Goal: Task Accomplishment & Management: Manage account settings

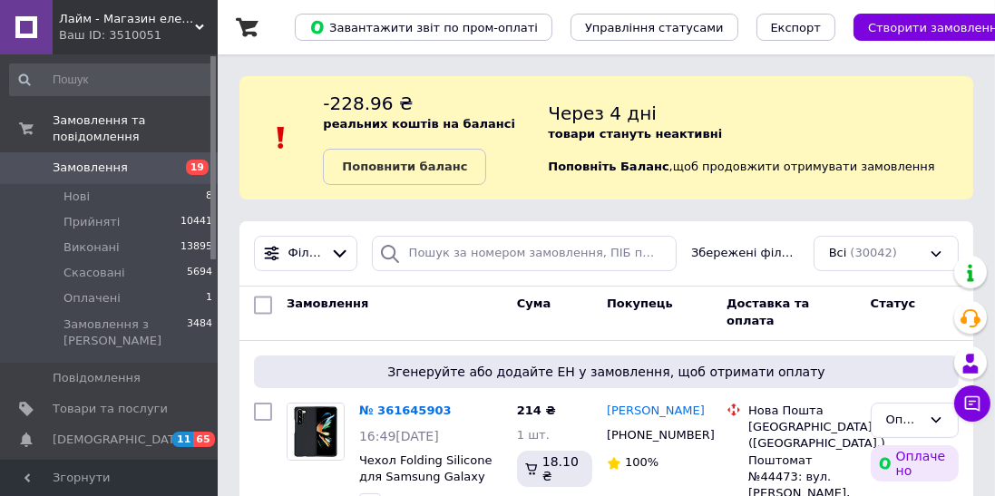
click at [122, 160] on span "Замовлення" at bounding box center [110, 168] width 115 height 16
click at [118, 152] on link "Замовлення 19" at bounding box center [111, 167] width 223 height 31
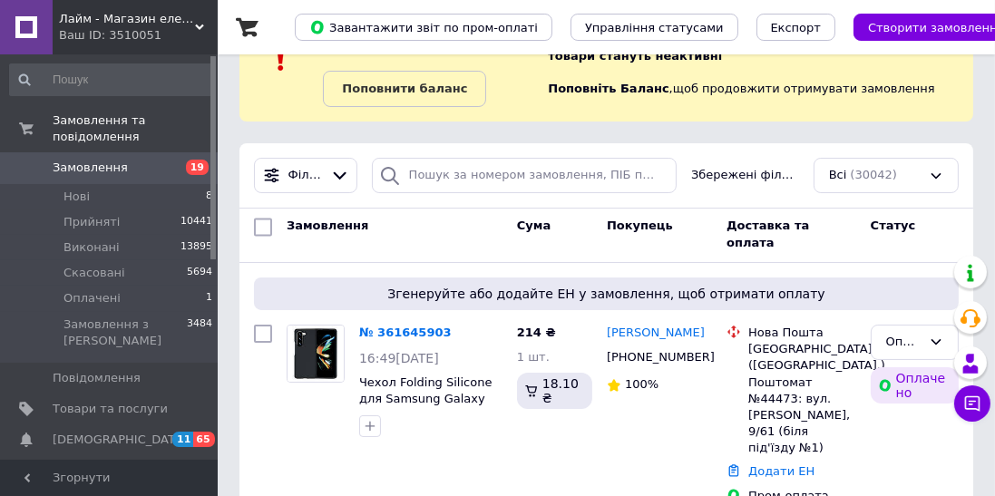
click at [97, 133] on link "Замовлення та повідомлення" at bounding box center [111, 128] width 223 height 47
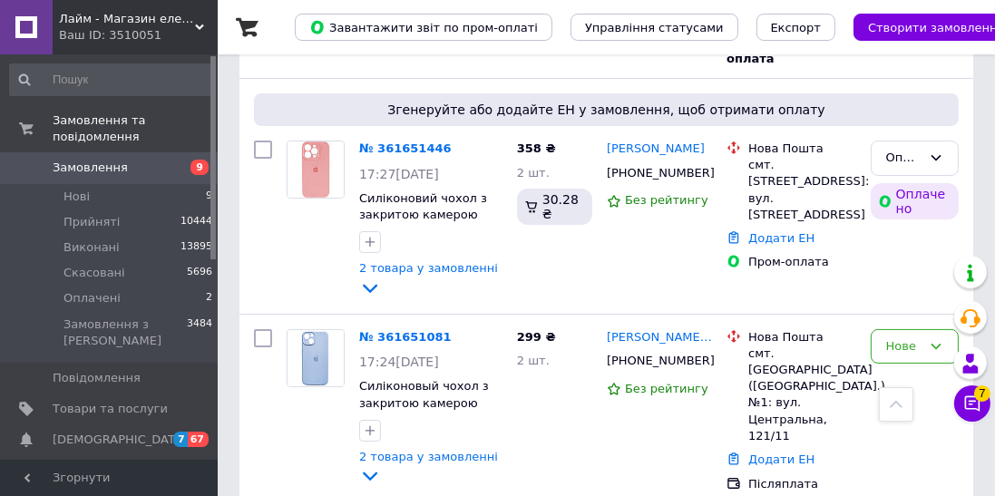
scroll to position [265, 0]
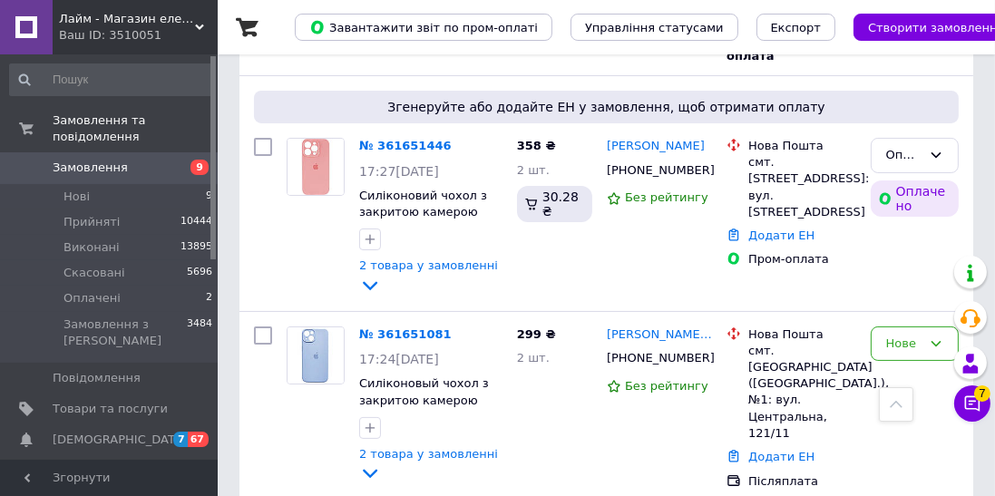
click at [906, 160] on div "Оплачено" at bounding box center [903, 155] width 35 height 19
click at [920, 185] on li "Прийнято" at bounding box center [915, 203] width 86 height 52
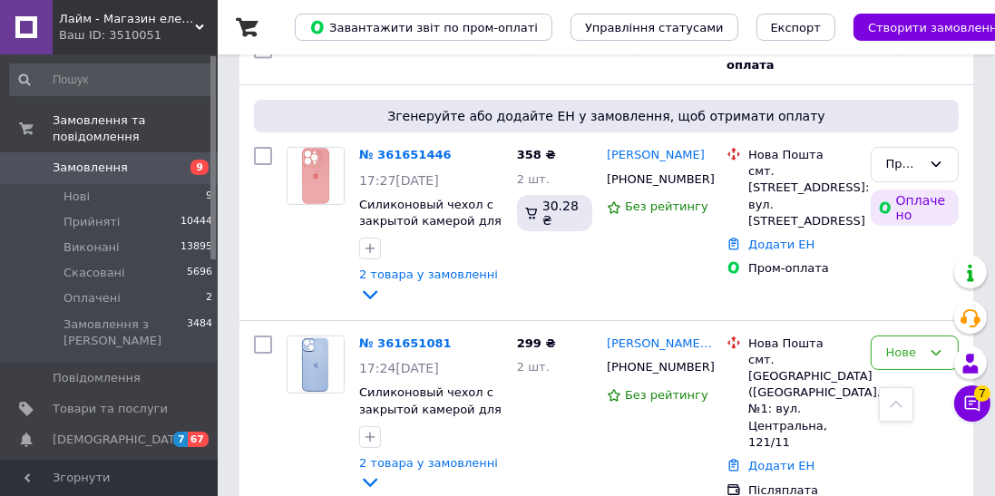
click at [421, 151] on link "№ 361651446" at bounding box center [405, 155] width 93 height 14
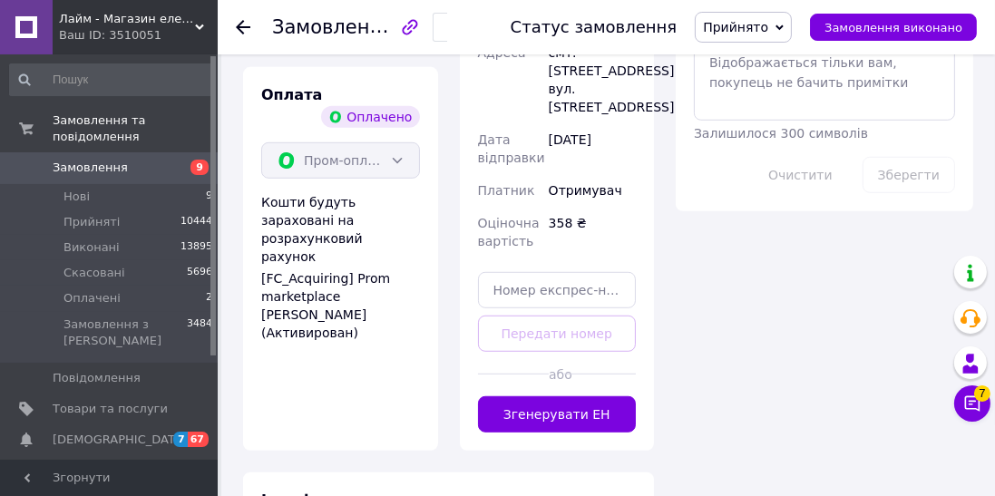
click at [608, 396] on button "Згенерувати ЕН" at bounding box center [557, 414] width 159 height 36
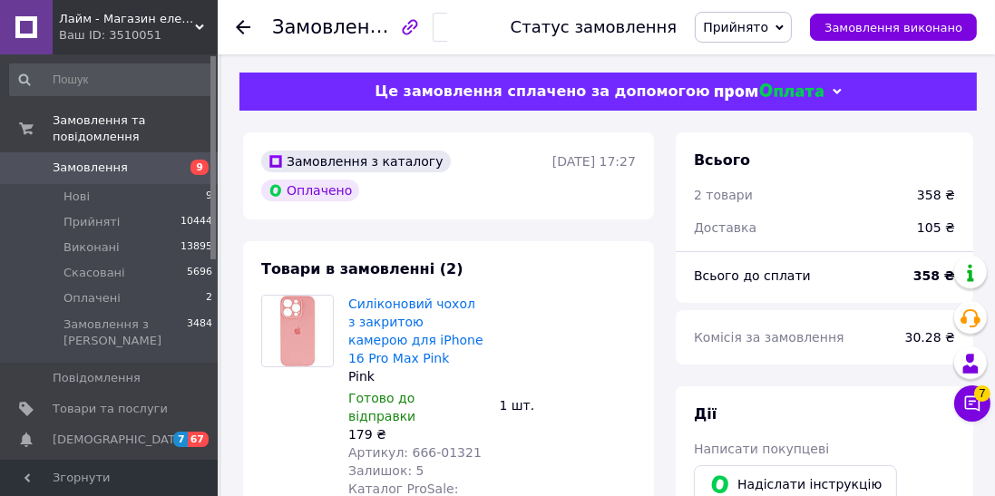
click at [436, 462] on div "Залишок: 5" at bounding box center [416, 471] width 137 height 18
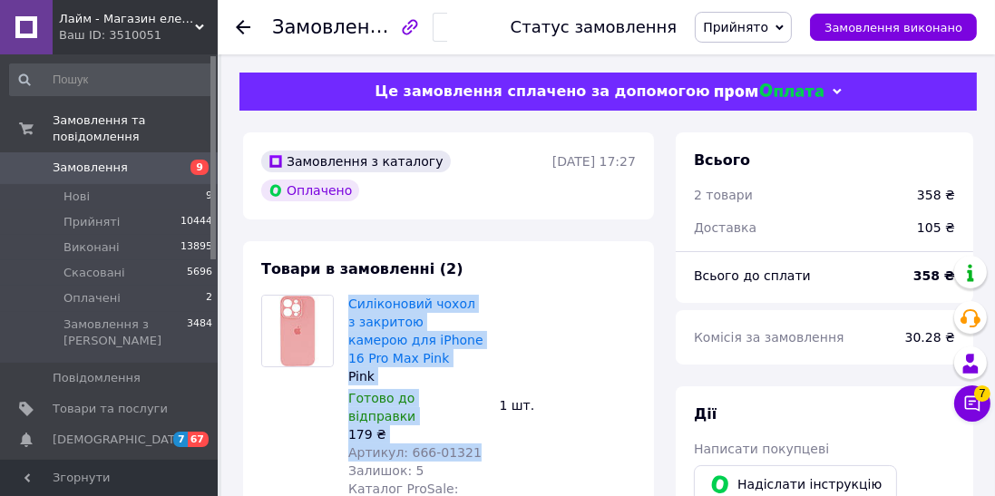
copy div "Силіконовий чохол з закритою камерою для iPhone 16 Pro Max Pink Pink Готово до …"
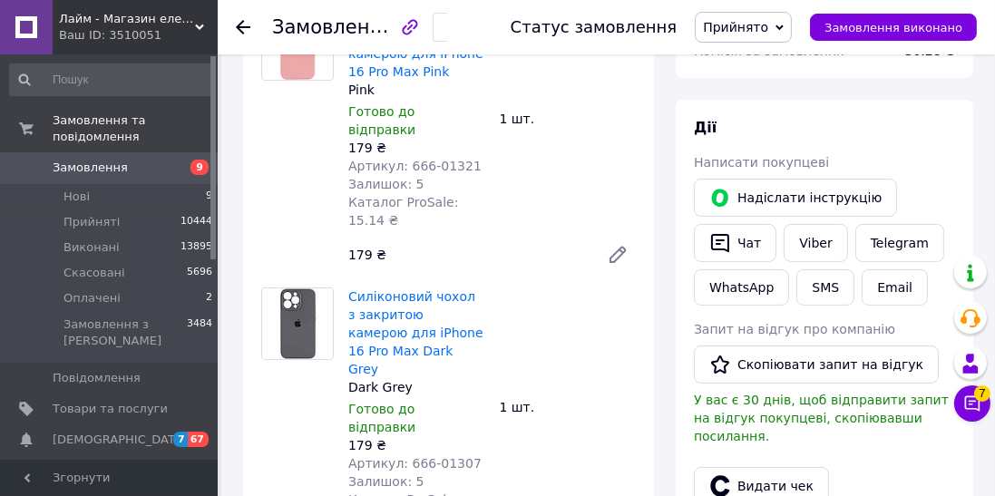
scroll to position [288, 0]
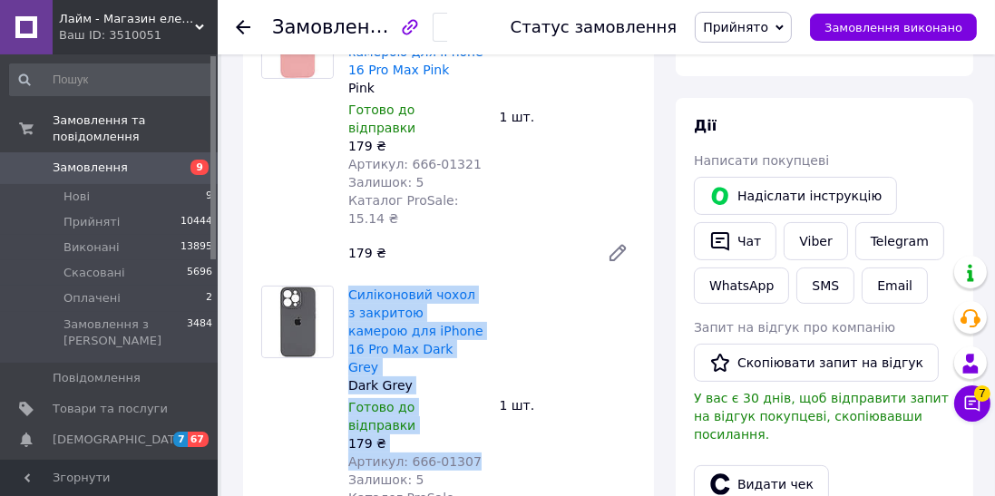
copy div "Силіконовий чохол з закритою камерою для iPhone 16 Pro Max Dark Grey Dark Grey …"
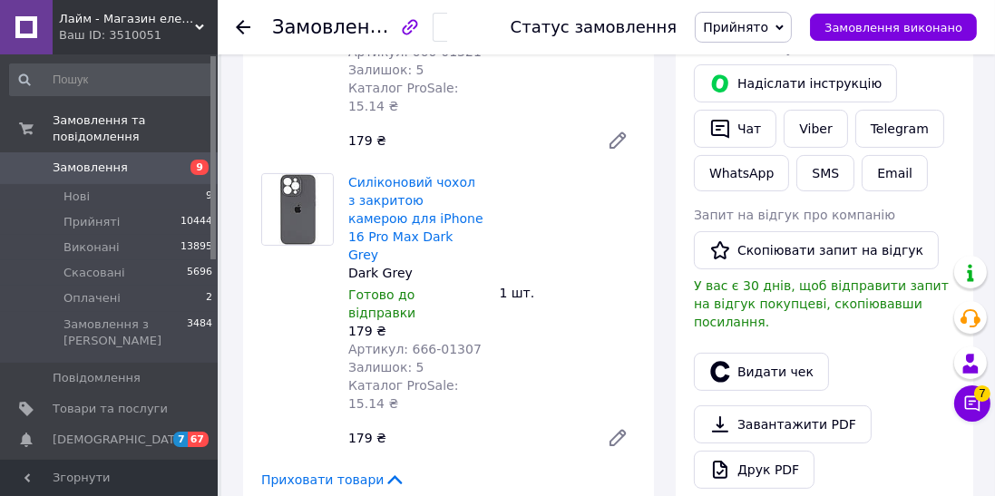
scroll to position [401, 0]
click at [762, 353] on button "Видати чек" at bounding box center [761, 372] width 135 height 38
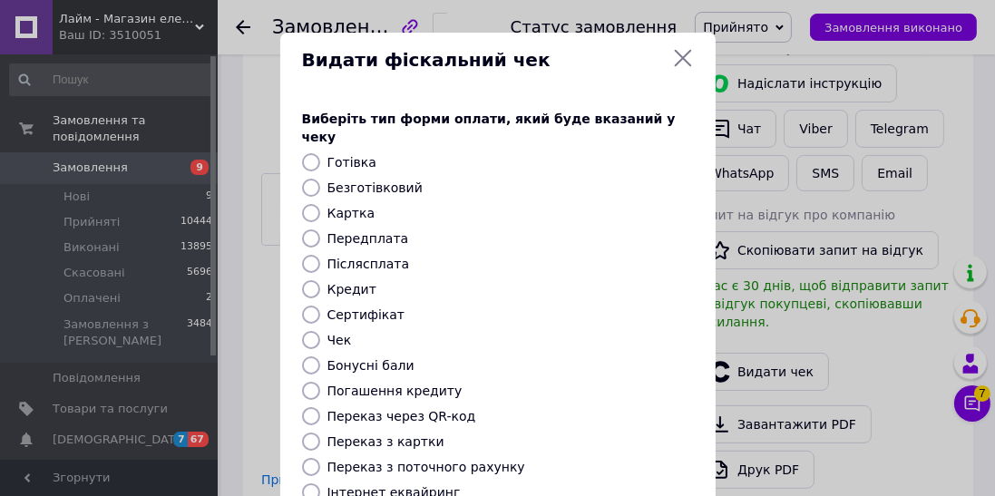
scroll to position [194, 0]
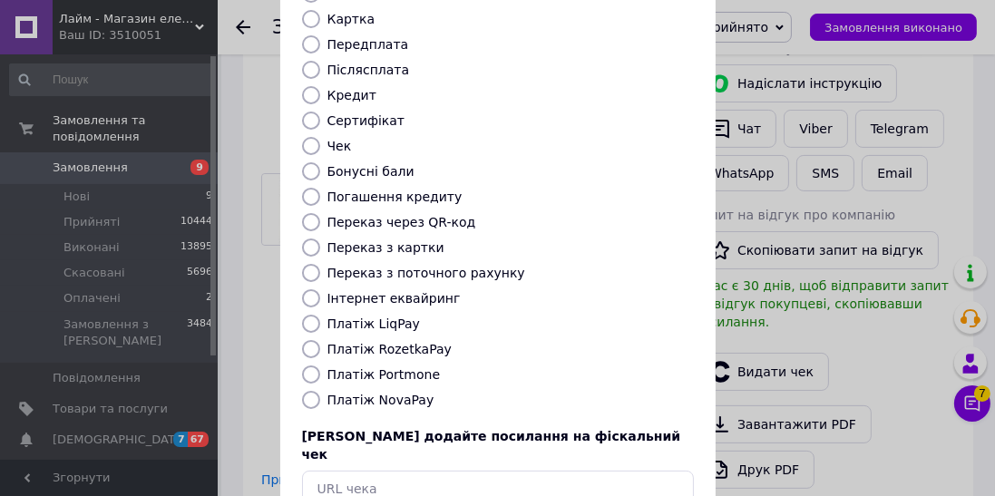
click at [312, 315] on input "Платіж LiqPay" at bounding box center [311, 324] width 18 height 18
radio input "true"
click at [308, 340] on input "Платіж RozetkaPay" at bounding box center [311, 349] width 18 height 18
radio input "true"
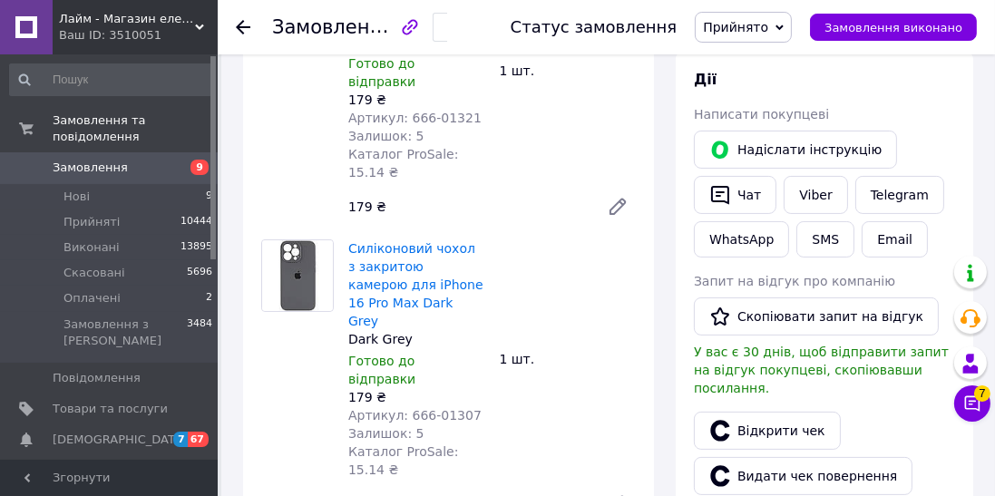
scroll to position [326, 0]
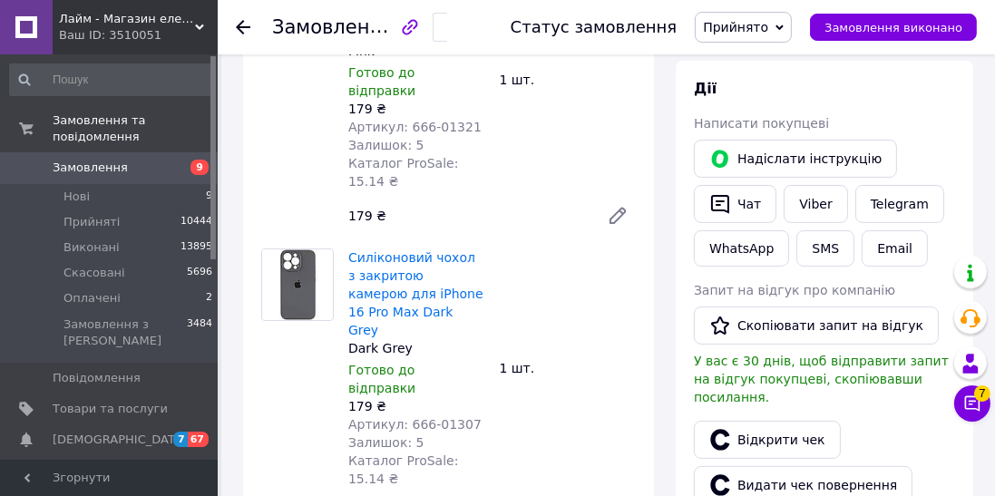
click at [832, 248] on button "SMS" at bounding box center [825, 248] width 58 height 36
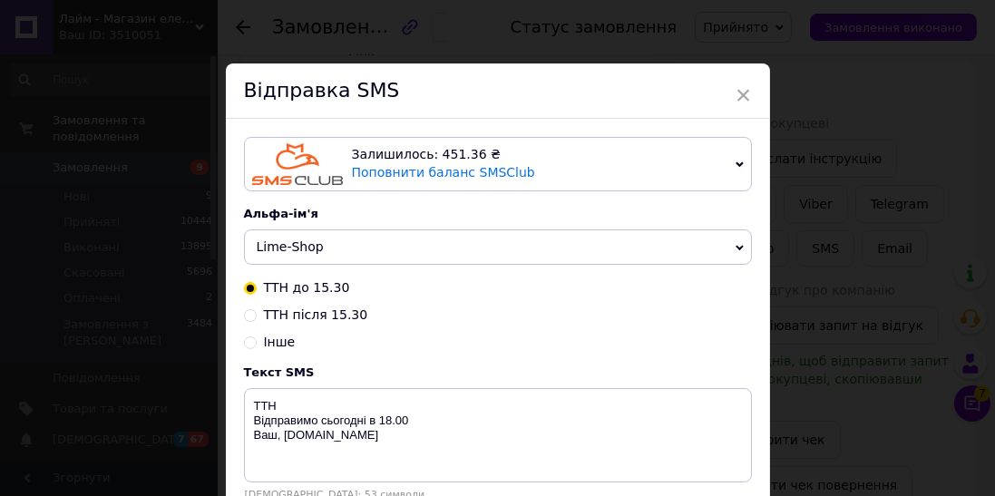
click at [247, 315] on input "ТТН після 15.30" at bounding box center [250, 313] width 13 height 13
radio input "true"
radio input "false"
click at [716, 372] on div "Текст SMS" at bounding box center [498, 373] width 508 height 14
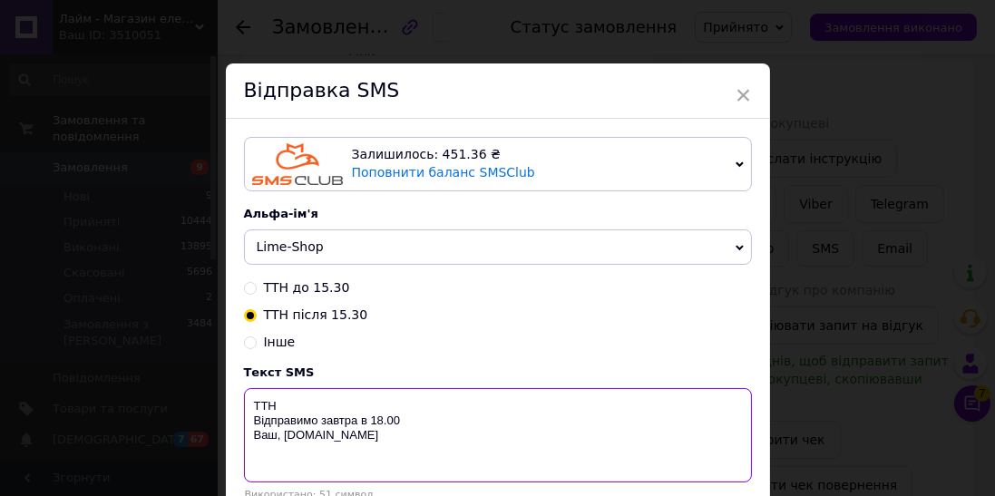
click at [698, 401] on textarea "ТТН Відправимо завтра в 18.00 Ваш, [DOMAIN_NAME]" at bounding box center [498, 435] width 508 height 94
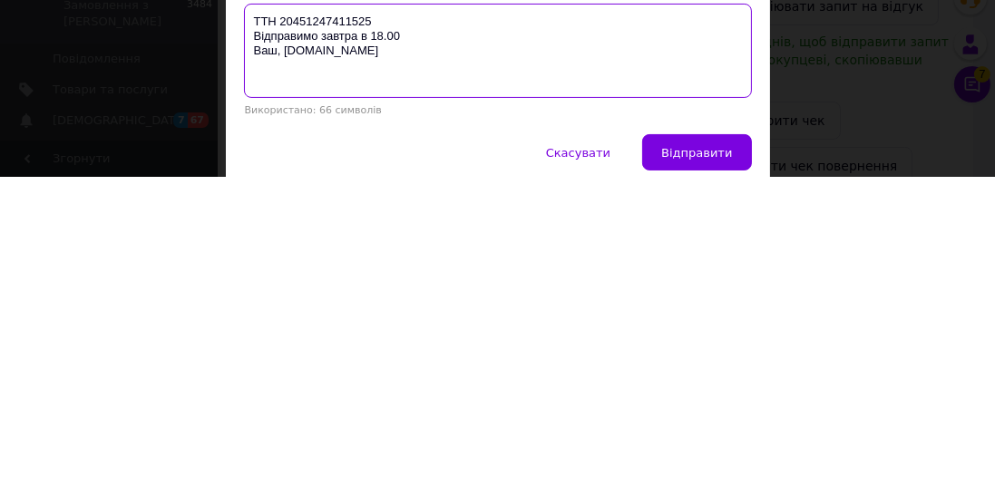
scroll to position [127, 0]
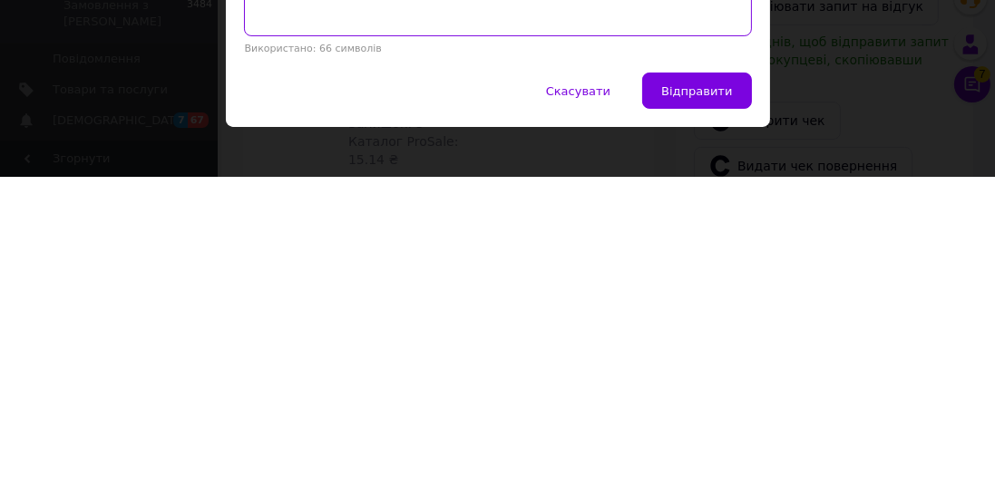
type textarea "ТТН 20451247411525 Відправимо завтра в 18.00 Ваш, [DOMAIN_NAME]"
click at [717, 425] on button "Відправити" at bounding box center [696, 410] width 109 height 36
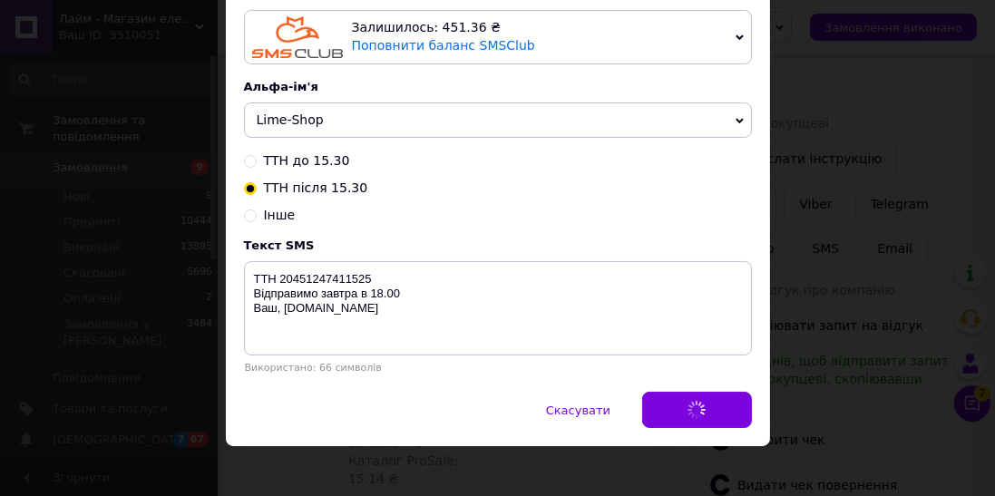
scroll to position [0, 0]
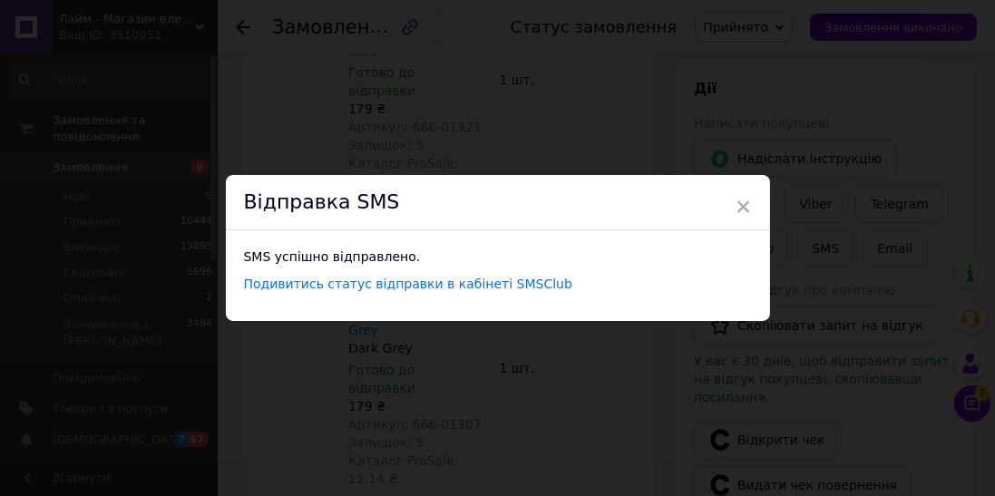
click at [44, 178] on div "× Відправка SMS SMS успішно відправлено. Подивитись статус відправки в кабінеті…" at bounding box center [497, 248] width 995 height 496
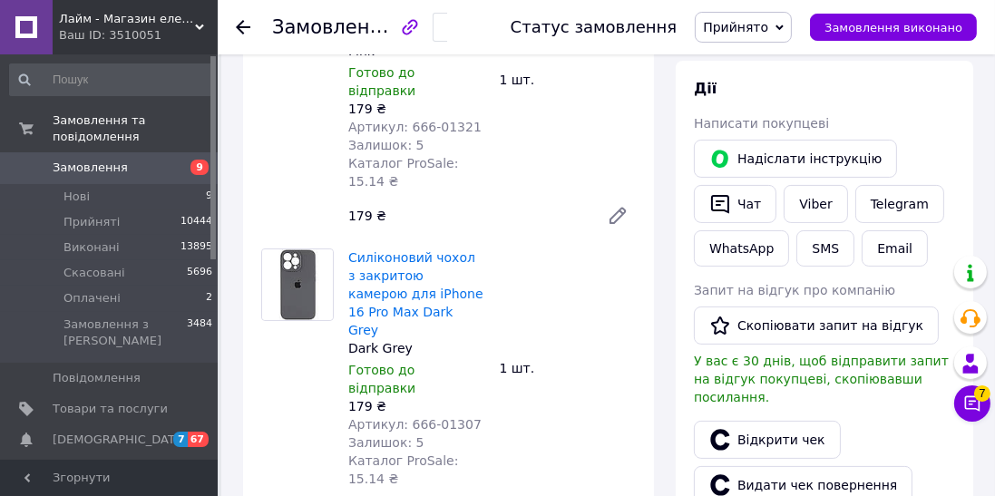
click at [34, 184] on li "Нові 9" at bounding box center [111, 196] width 223 height 25
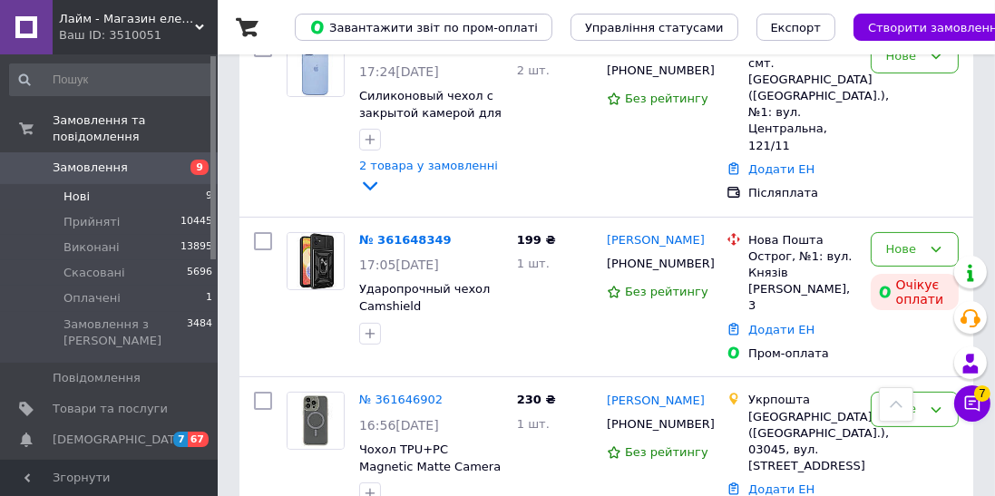
click at [376, 233] on link "№ 361648349" at bounding box center [405, 240] width 93 height 14
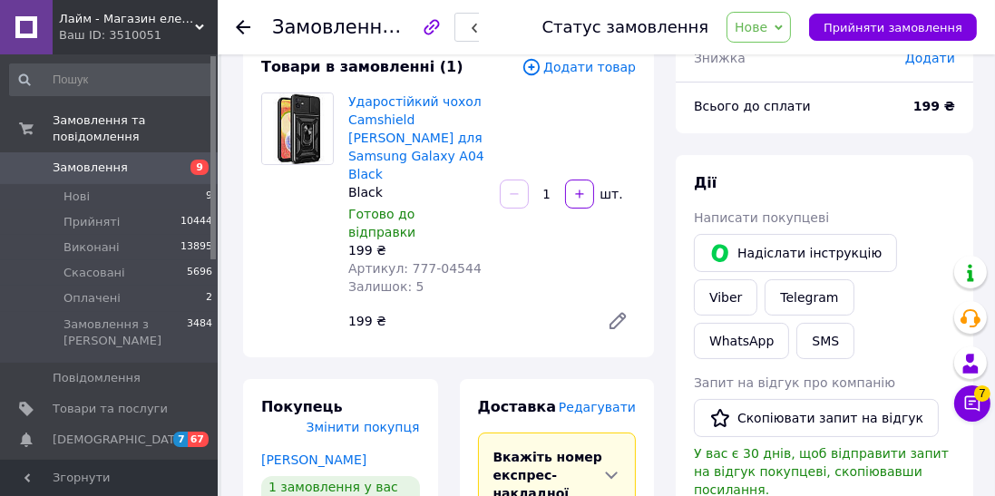
click at [795, 241] on button "Надіслати інструкцію" at bounding box center [795, 253] width 203 height 38
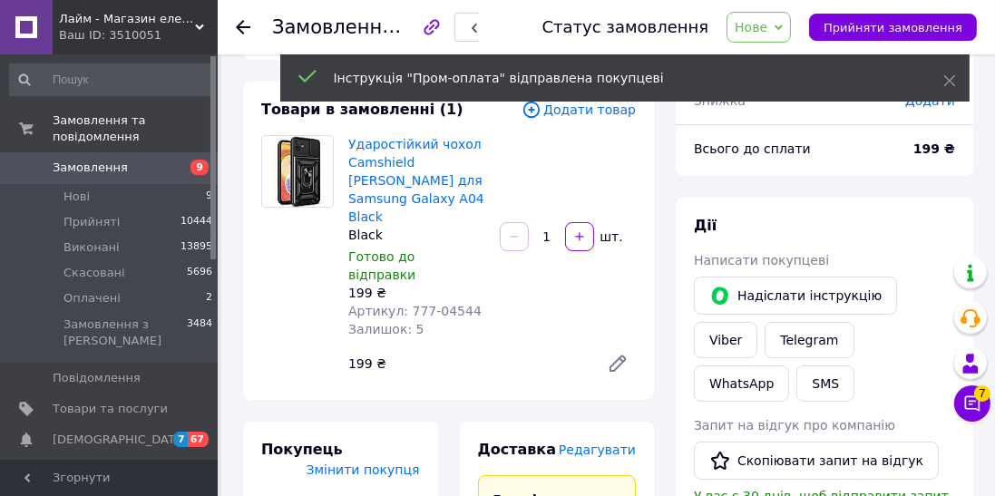
scroll to position [78, 0]
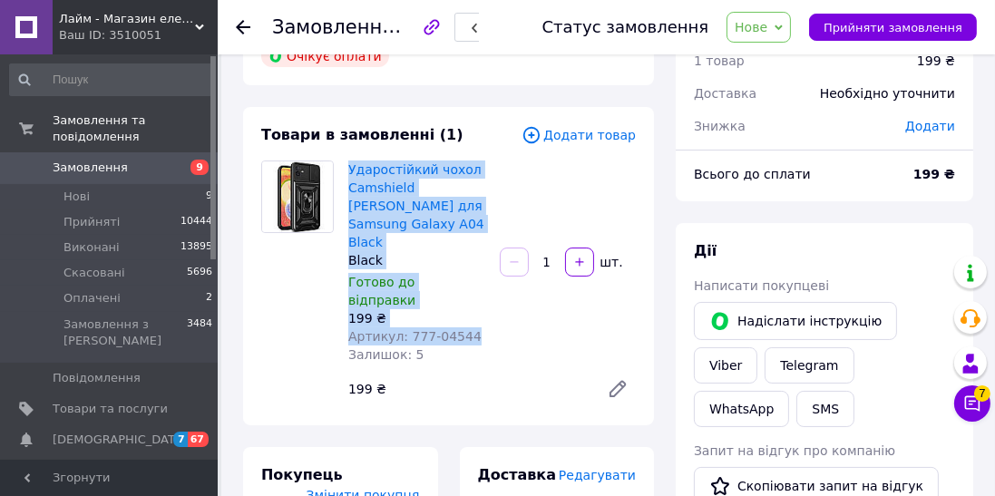
copy div "Ударостійкий чохол Camshield [PERSON_NAME] для Samsung Galaxy A04 Black Black Г…"
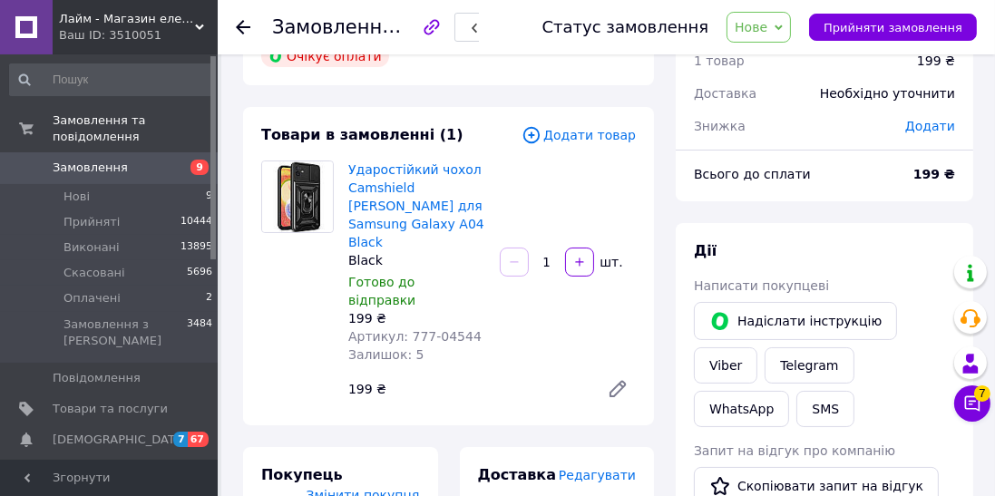
click at [757, 347] on link "Viber" at bounding box center [725, 365] width 63 height 36
click at [245, 24] on icon at bounding box center [243, 27] width 15 height 15
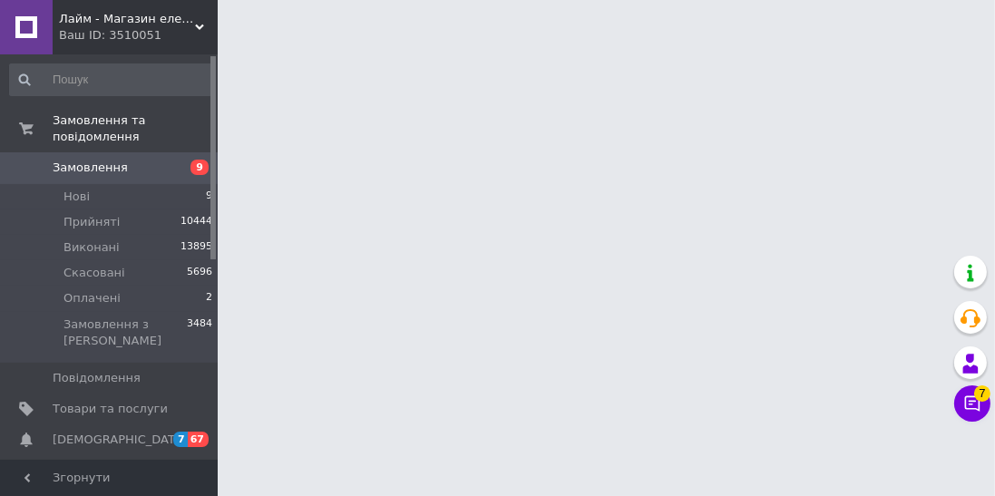
click at [968, 408] on icon at bounding box center [972, 403] width 15 height 15
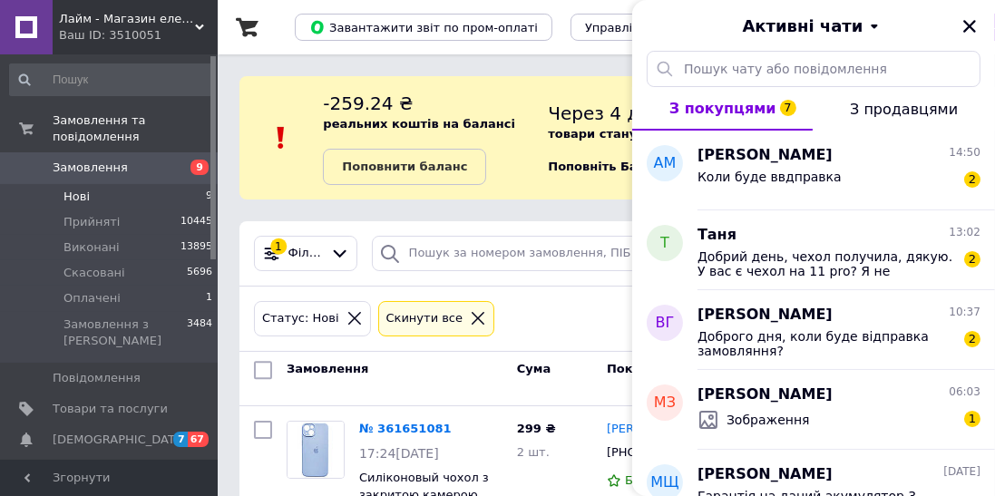
click at [970, 24] on icon "Закрити" at bounding box center [969, 26] width 16 height 16
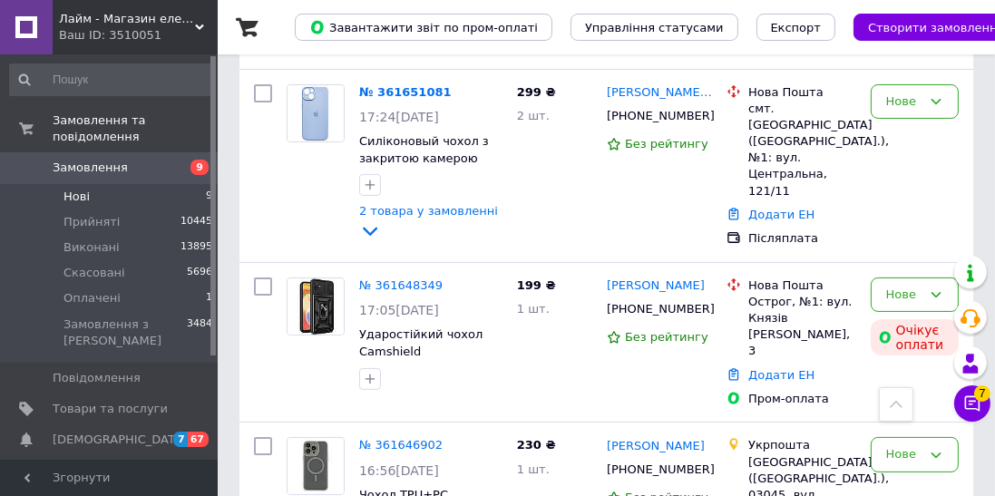
scroll to position [201, 0]
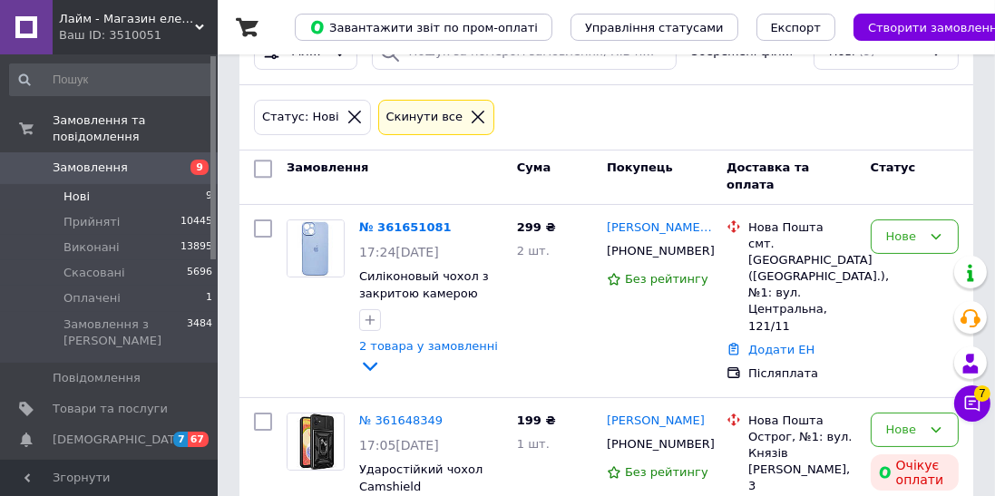
click at [392, 220] on link "№ 361651081" at bounding box center [405, 227] width 93 height 14
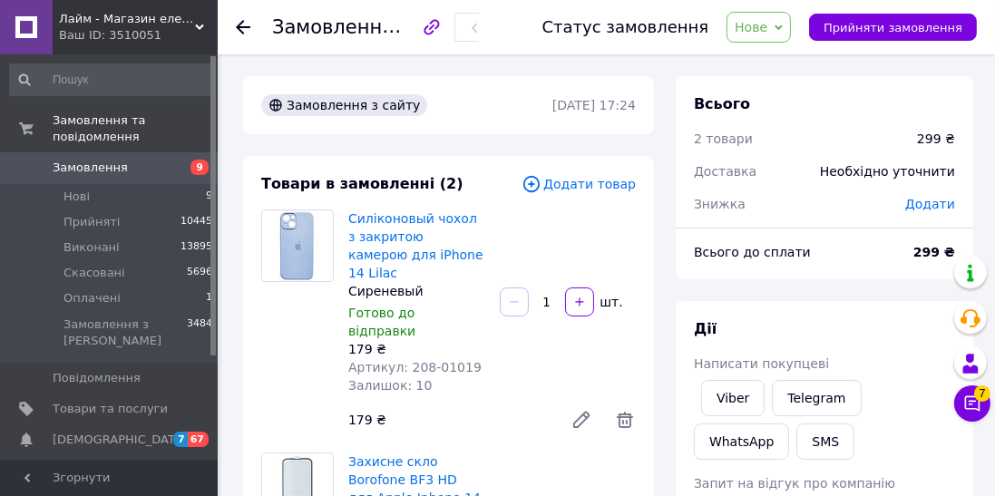
click at [742, 390] on link "Viber" at bounding box center [732, 398] width 63 height 36
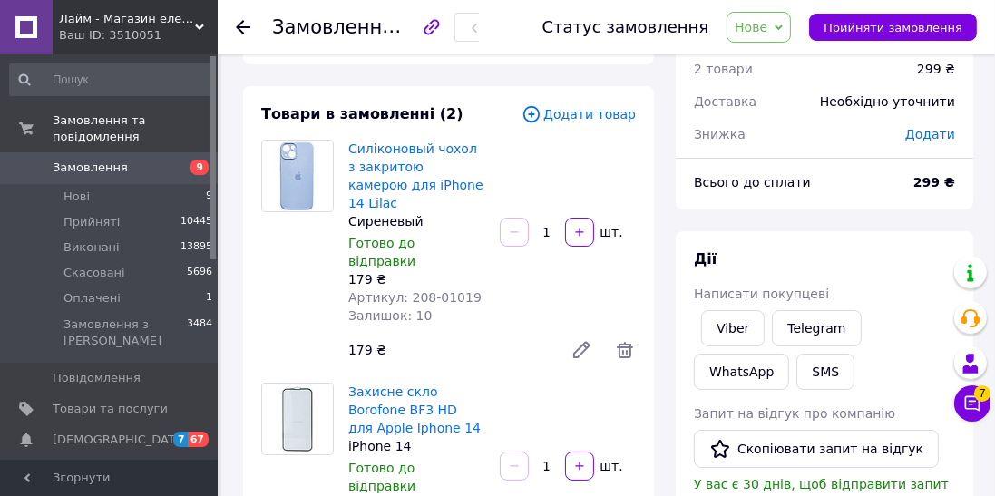
scroll to position [114, 0]
